Goal: Task Accomplishment & Management: Manage account settings

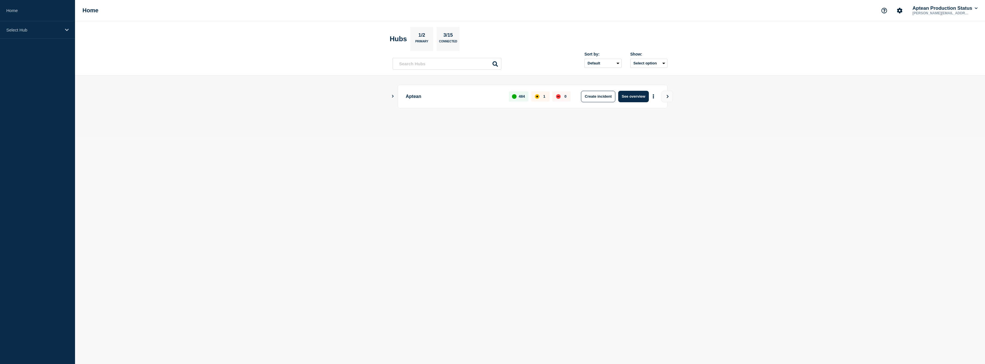
click at [391, 97] on icon "Show Connected Hubs" at bounding box center [393, 96] width 4 height 3
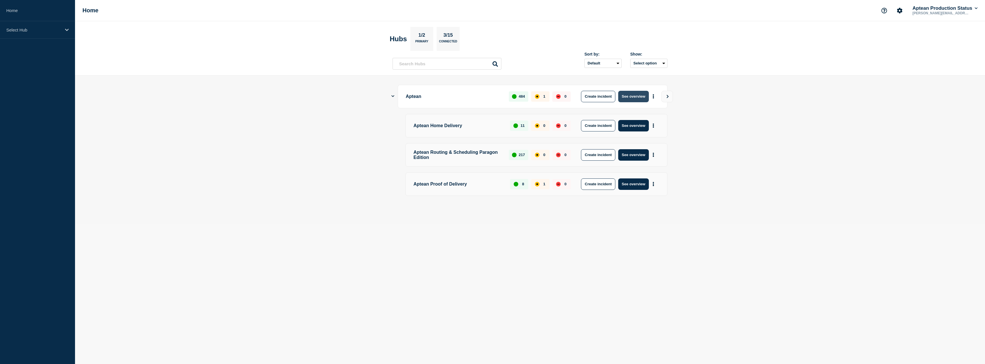
click at [631, 96] on button "See overview" at bounding box center [633, 96] width 30 height 11
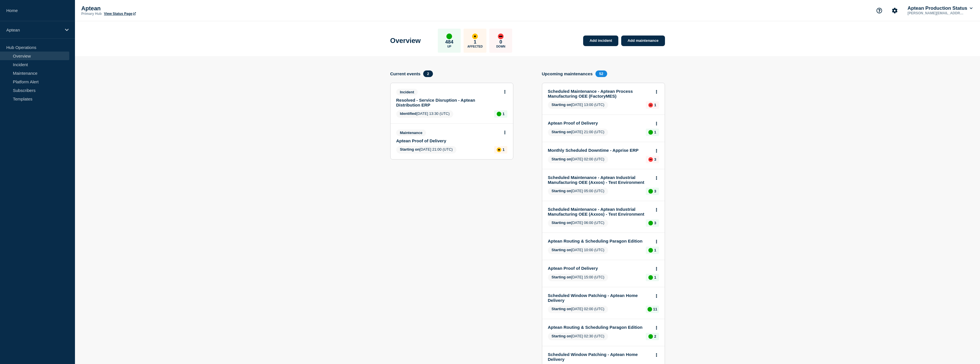
click at [432, 141] on link "Aptean Proof of Delivery" at bounding box center [447, 140] width 103 height 5
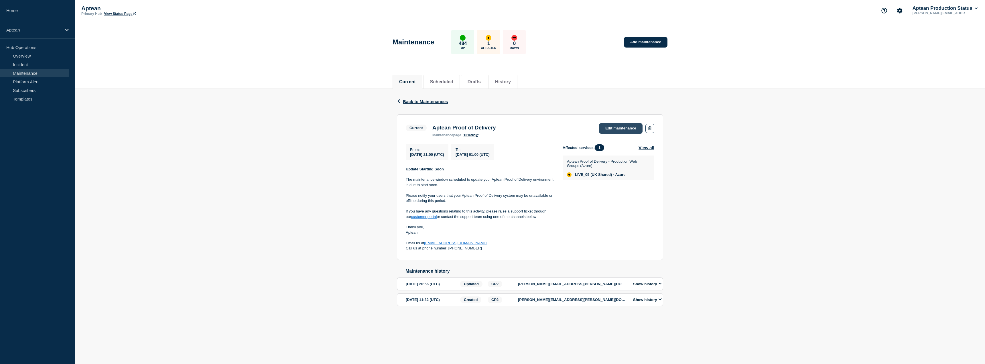
click at [618, 130] on link "Edit maintenance" at bounding box center [621, 128] width 44 height 11
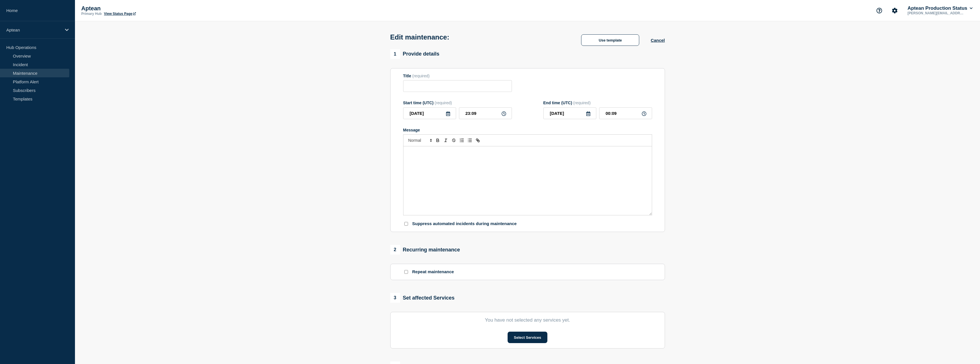
type input "Aptean Proof of Delivery"
type input "21:00"
type input "01:00"
checkbox input "true"
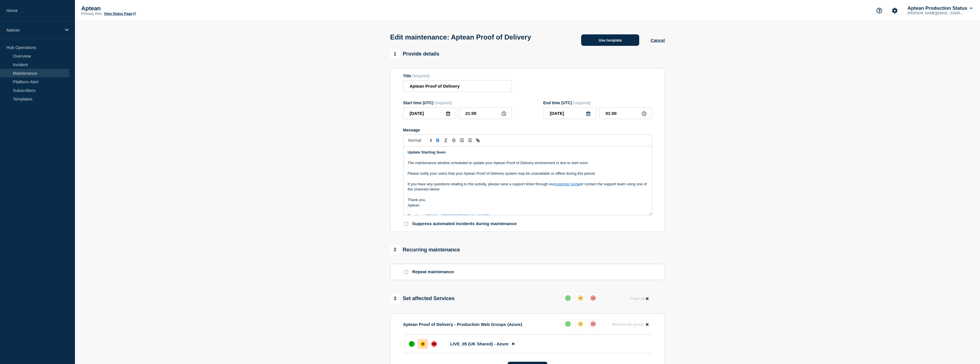
click at [626, 45] on button "Use template" at bounding box center [610, 39] width 58 height 11
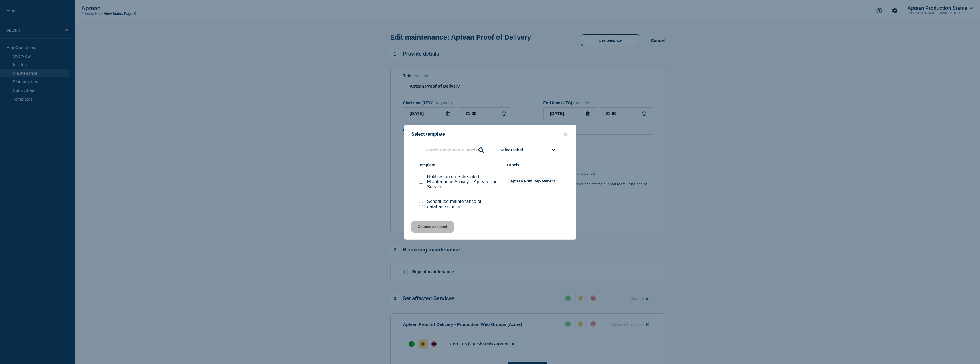
click at [344, 203] on div at bounding box center [490, 182] width 980 height 364
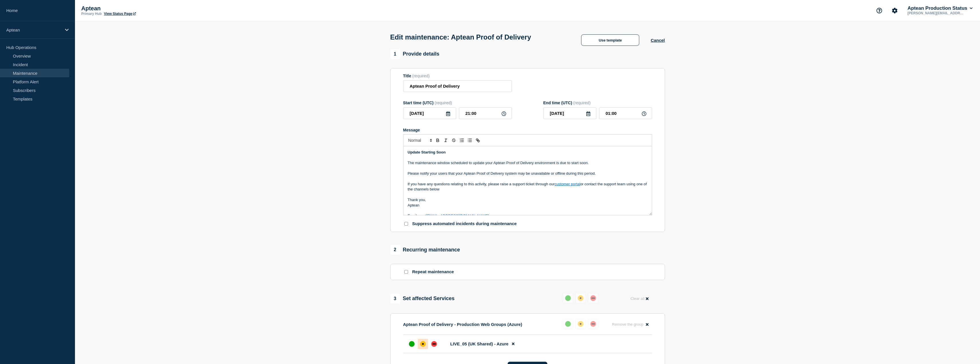
click at [483, 165] on p "The maintenance window scheduled to update your Aptean Proof of Delivery enviro…" at bounding box center [528, 162] width 240 height 5
click at [615, 33] on div "Edit maintenance: Aptean Proof of Delivery Use template Cancel" at bounding box center [528, 35] width 288 height 28
click at [605, 45] on button "Use template" at bounding box center [610, 39] width 58 height 11
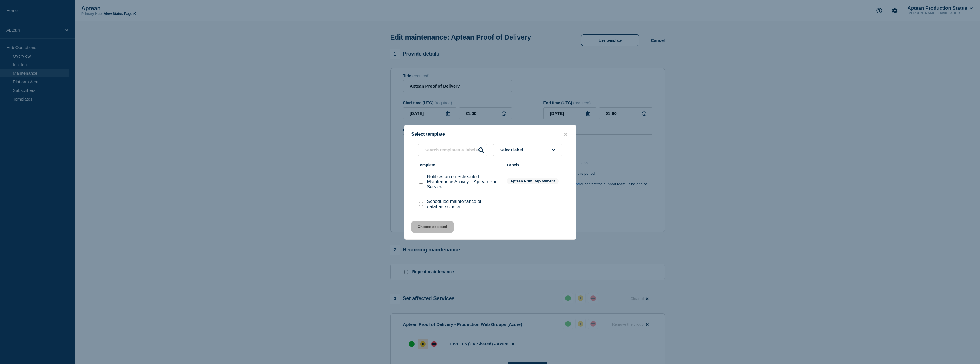
click at [316, 155] on div at bounding box center [490, 182] width 980 height 364
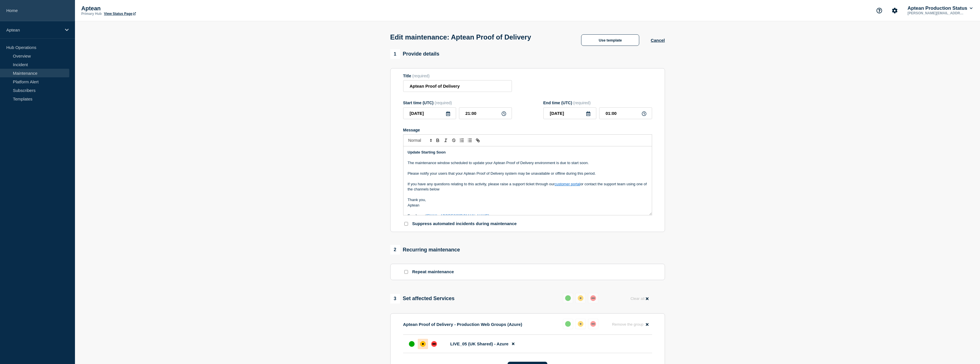
click at [25, 13] on link "Home" at bounding box center [37, 10] width 75 height 21
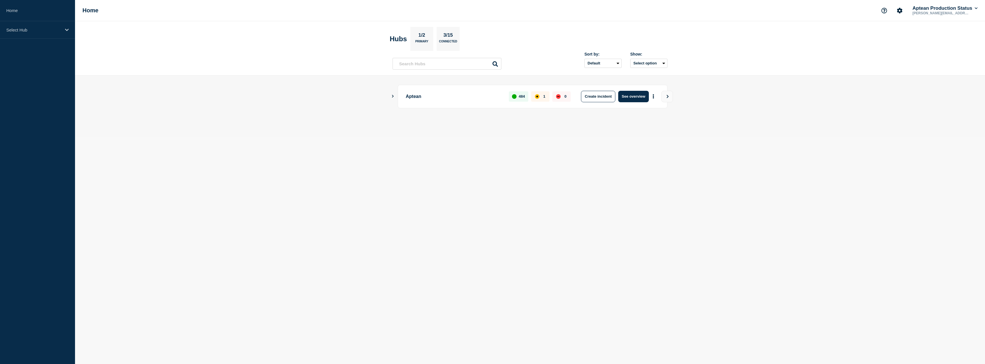
click at [395, 94] on div "Aptean 484 1 0 Create incident See overview" at bounding box center [529, 96] width 275 height 23
click at [392, 97] on icon "Show Connected Hubs" at bounding box center [393, 96] width 4 height 3
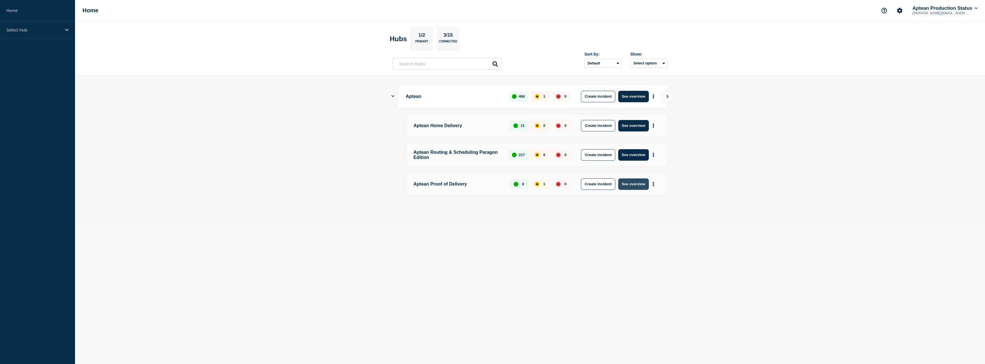
click at [624, 185] on button "See overview" at bounding box center [633, 183] width 30 height 11
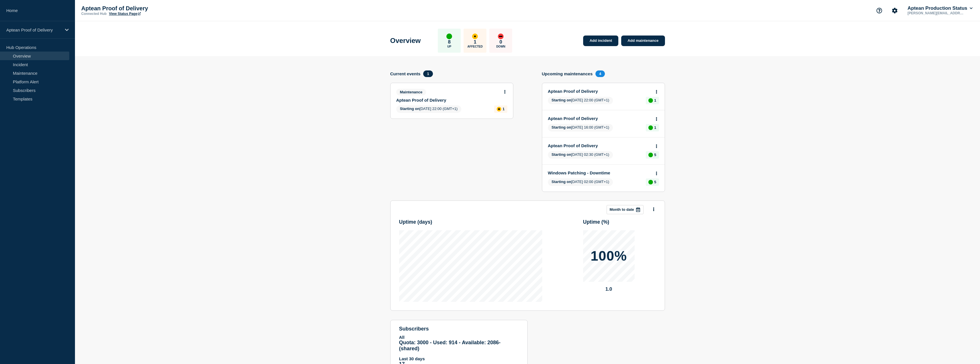
click at [435, 102] on link "Aptean Proof of Delivery" at bounding box center [447, 100] width 103 height 5
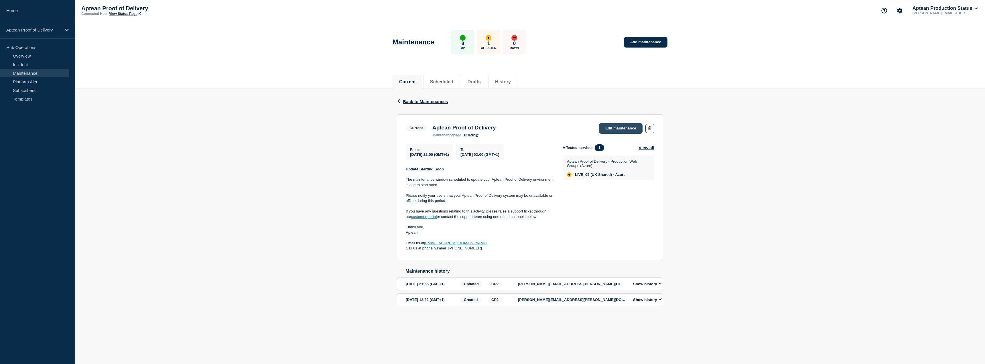
click at [621, 127] on link "Edit maintenance" at bounding box center [621, 128] width 44 height 11
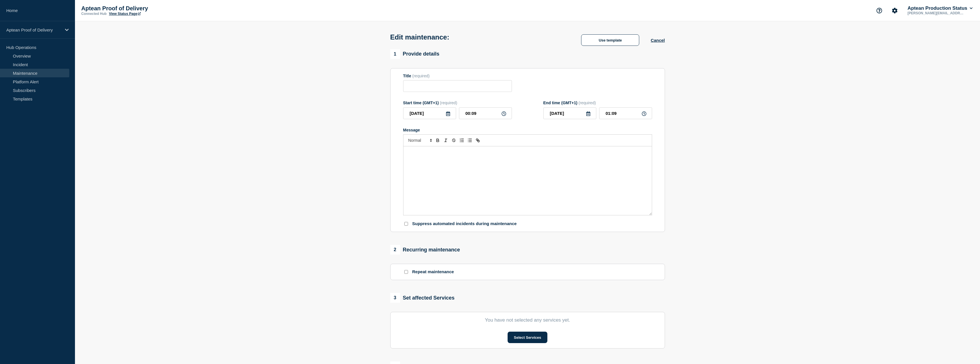
type input "Aptean Proof of Delivery"
type input "[DATE]"
type input "22:00"
type input "02:00"
checkbox input "true"
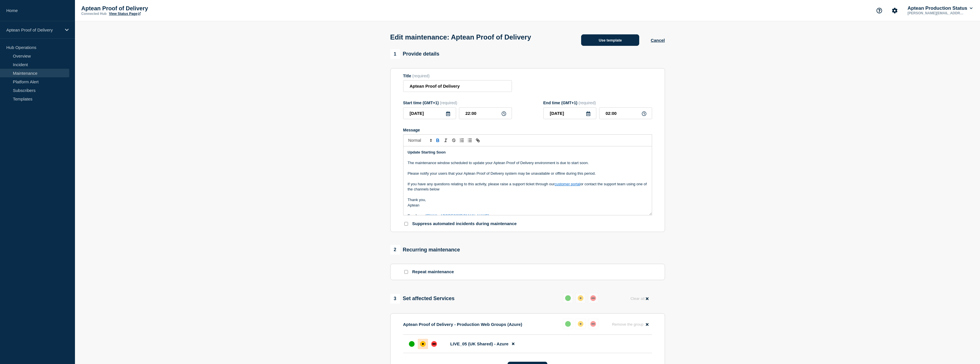
click at [613, 44] on button "Use template" at bounding box center [610, 39] width 58 height 11
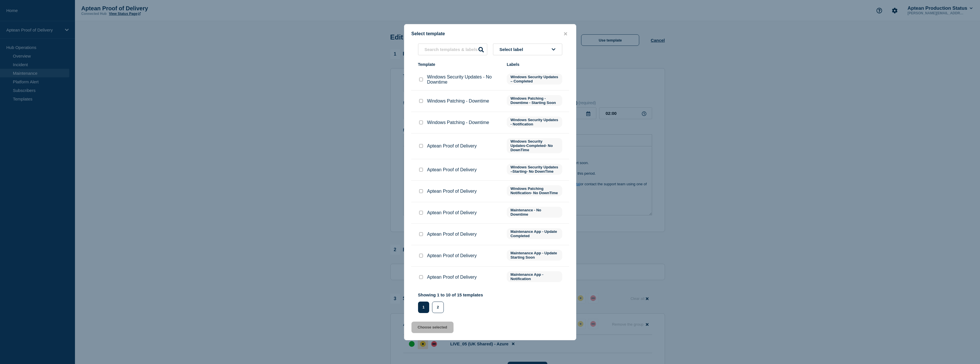
click at [420, 236] on input "Aptean Proof of Delivery checkbox" at bounding box center [421, 234] width 4 height 4
checkbox input "true"
click at [436, 331] on button "Choose selected" at bounding box center [433, 326] width 42 height 11
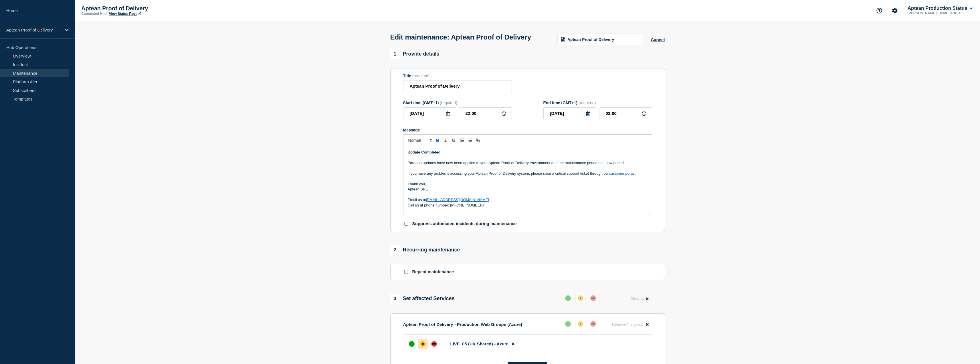
click at [469, 160] on p "Message" at bounding box center [528, 157] width 240 height 5
click at [428, 187] on p "Thank you," at bounding box center [528, 183] width 240 height 5
drag, startPoint x: 429, startPoint y: 200, endPoint x: 421, endPoint y: 200, distance: 8.0
click at [421, 192] on p "Aptean SRE" at bounding box center [528, 189] width 240 height 5
click at [449, 160] on p "Message" at bounding box center [528, 157] width 240 height 5
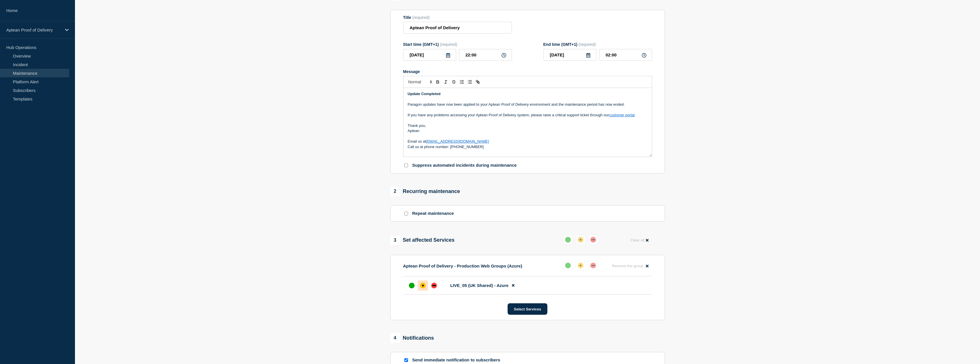
scroll to position [172, 0]
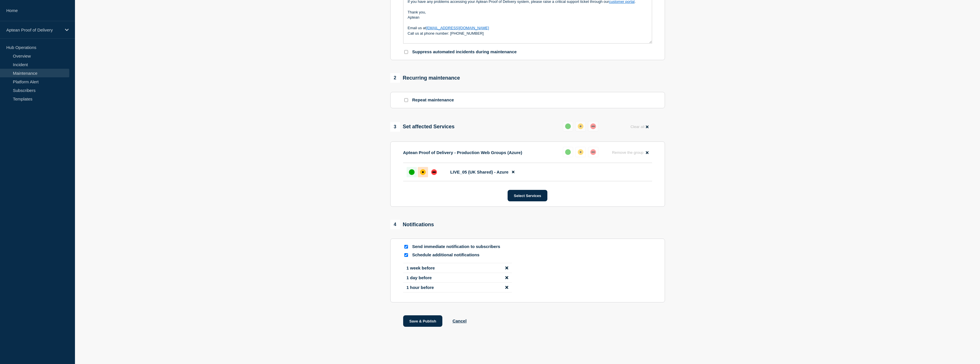
click at [412, 175] on div "up" at bounding box center [412, 172] width 6 height 6
drag, startPoint x: 419, startPoint y: 330, endPoint x: 328, endPoint y: 311, distance: 92.7
click at [328, 311] on section "1 Provide details Title (required) Aptean Proof of Delivery Start time (GMT+1) …" at bounding box center [527, 109] width 905 height 464
click at [413, 327] on button "Save & Publish" at bounding box center [423, 320] width 40 height 11
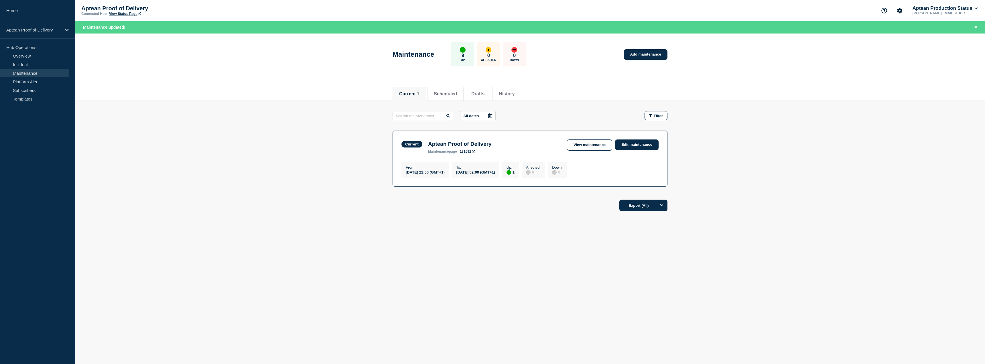
click at [301, 142] on main "All dates Filter Current 1 Up Aptean Proof of Delivery From [DATE] 22:00 (GMT+1…" at bounding box center [530, 148] width 910 height 94
